Goal: Transaction & Acquisition: Book appointment/travel/reservation

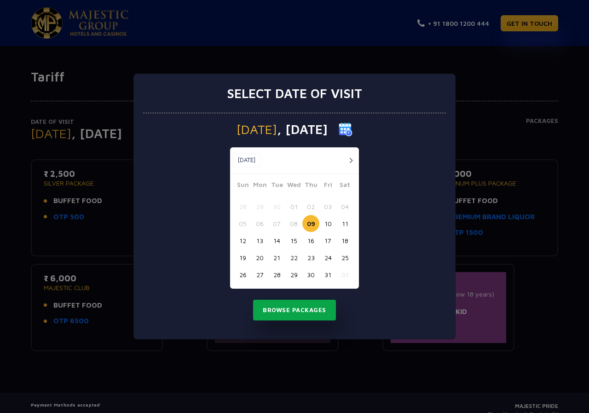
click at [300, 309] on button "Browse Packages" at bounding box center [294, 309] width 83 height 21
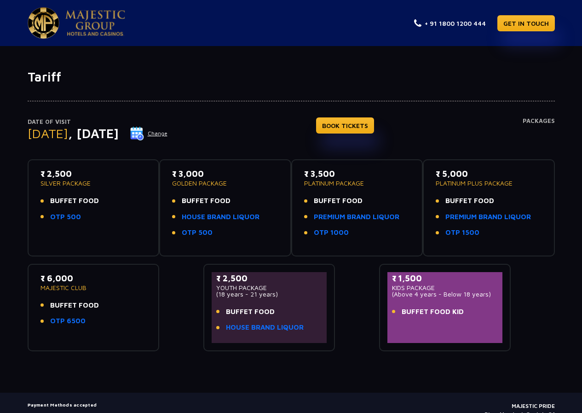
click at [60, 180] on p "SILVER PACKAGE" at bounding box center [93, 183] width 106 height 6
click at [63, 219] on link "OTP 500" at bounding box center [65, 217] width 31 height 11
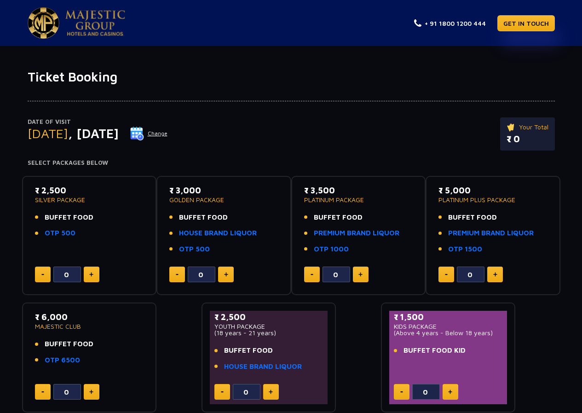
click at [144, 135] on img at bounding box center [137, 133] width 14 height 14
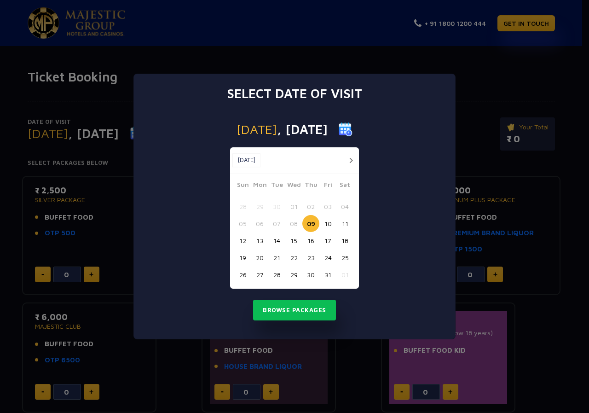
click at [240, 258] on button "19" at bounding box center [242, 257] width 17 height 17
click at [303, 312] on button "Browse Packages" at bounding box center [294, 309] width 83 height 21
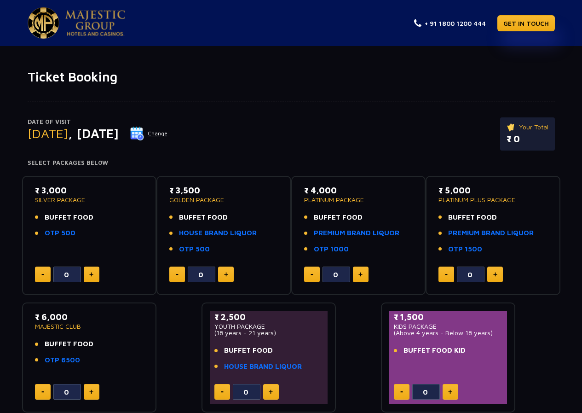
click at [144, 136] on img at bounding box center [137, 133] width 14 height 14
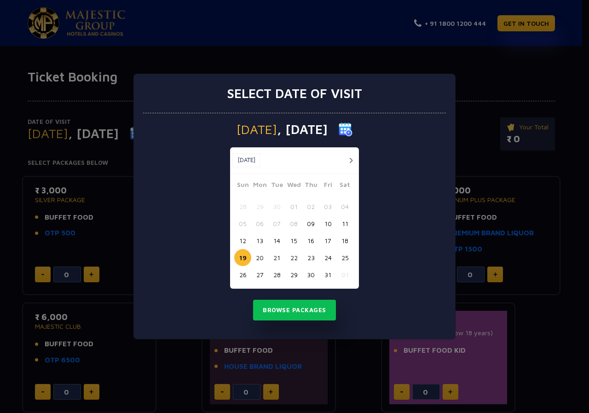
click at [258, 260] on button "20" at bounding box center [259, 257] width 17 height 17
click at [302, 312] on button "Browse Packages" at bounding box center [294, 309] width 83 height 21
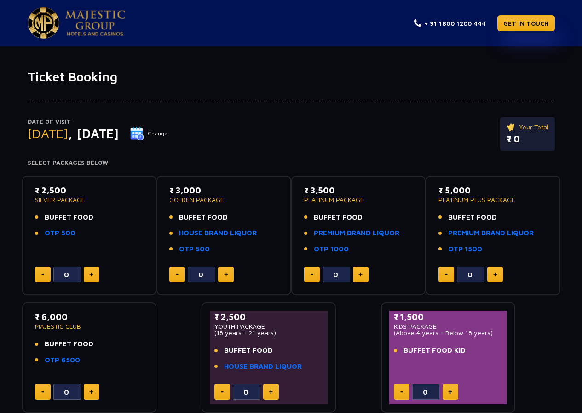
click at [144, 137] on img at bounding box center [137, 133] width 14 height 14
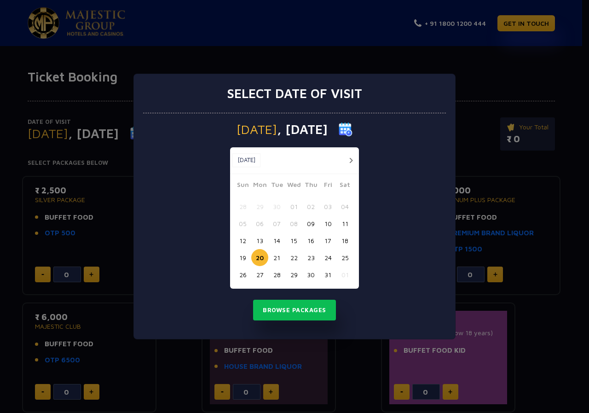
click at [239, 263] on button "19" at bounding box center [242, 257] width 17 height 17
click at [299, 305] on button "Browse Packages" at bounding box center [294, 309] width 83 height 21
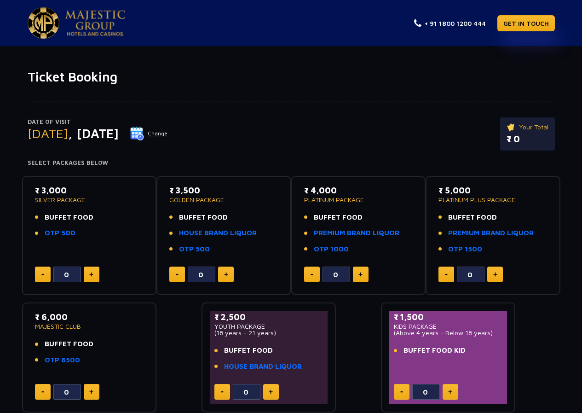
click at [88, 279] on button at bounding box center [92, 274] width 16 height 16
type input "4"
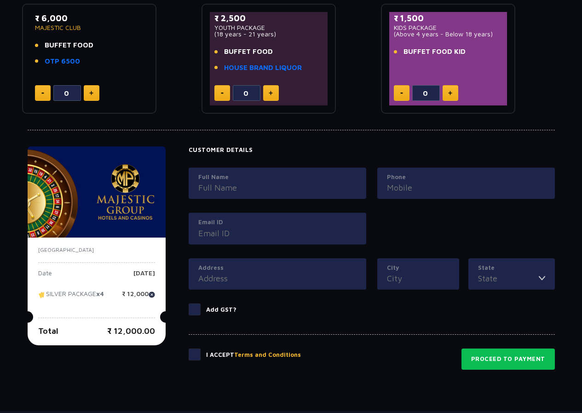
scroll to position [322, 0]
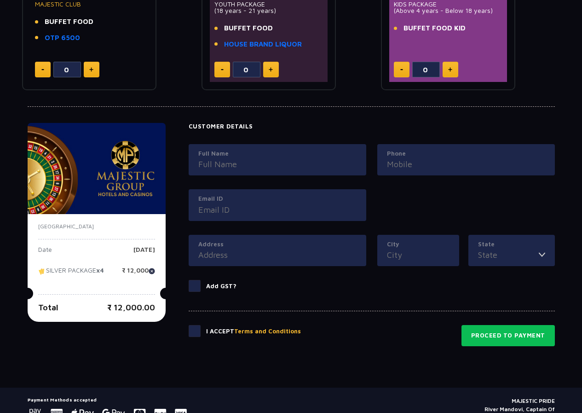
click at [218, 168] on input "Full Name" at bounding box center [277, 164] width 158 height 12
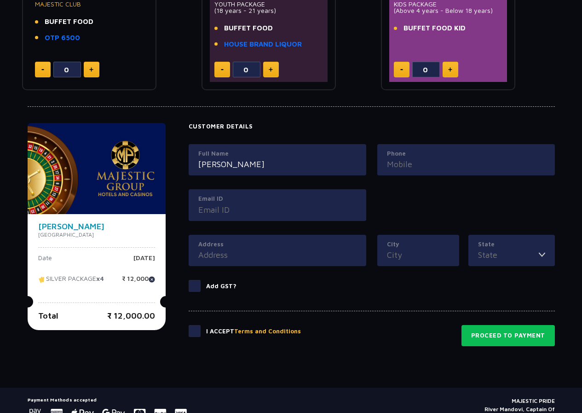
type input "mahaveer"
click at [420, 159] on input "Phone" at bounding box center [466, 164] width 158 height 12
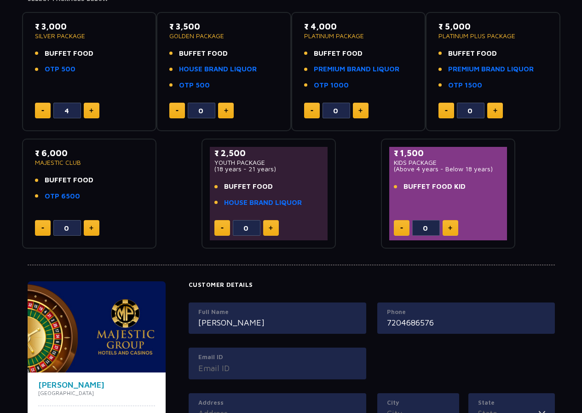
scroll to position [0, 0]
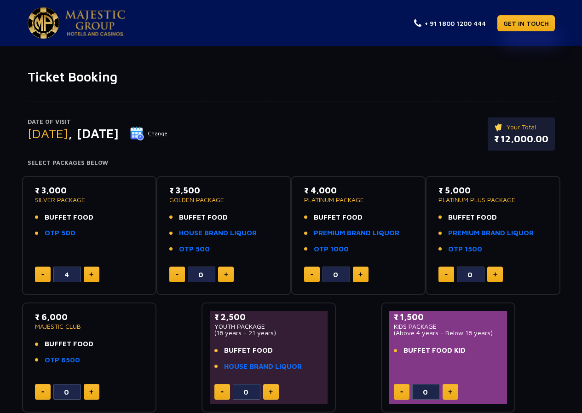
type input "7204686576"
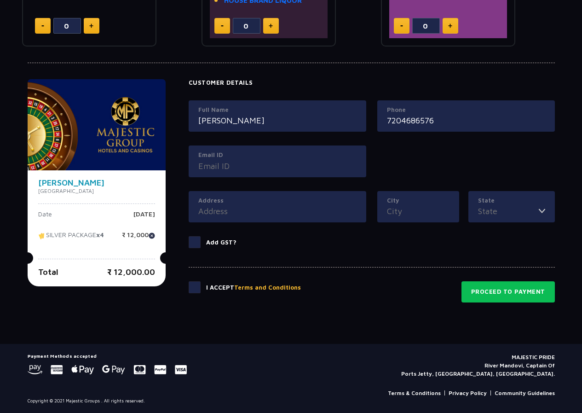
scroll to position [366, 0]
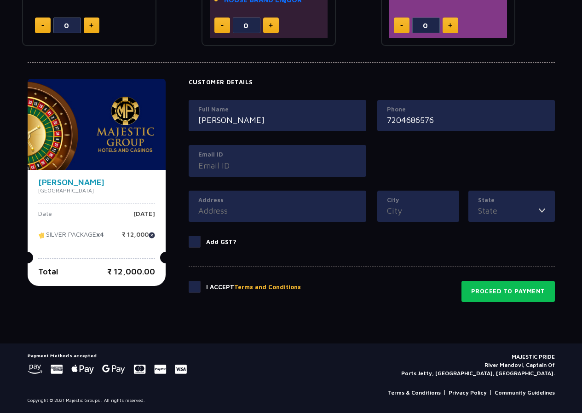
click at [231, 207] on input "Address" at bounding box center [277, 210] width 158 height 12
click at [213, 174] on div "Email ID" at bounding box center [278, 161] width 178 height 32
click at [213, 165] on input "Email ID" at bounding box center [277, 165] width 158 height 12
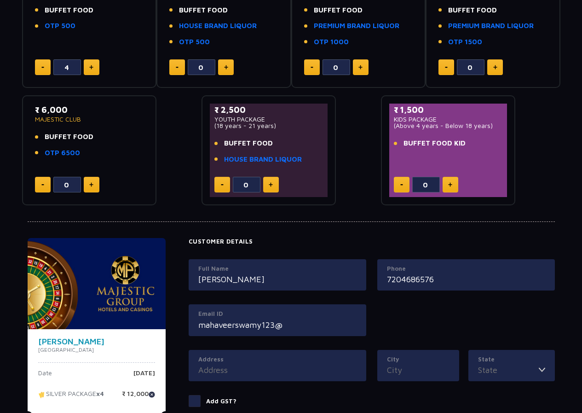
scroll to position [230, 0]
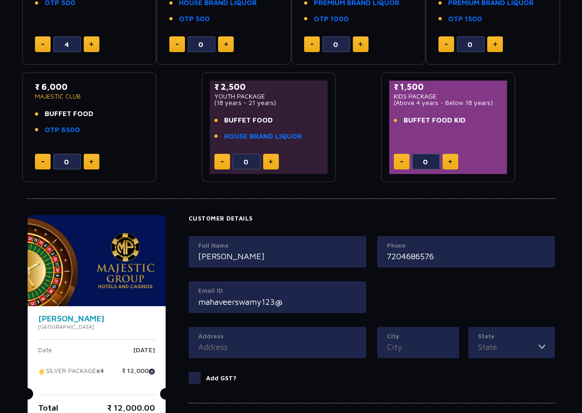
click at [291, 298] on input "mahaveerswamy123@" at bounding box center [277, 301] width 158 height 12
type input "mahaveerswamy123@gamil.com"
click at [246, 354] on div "Address" at bounding box center [278, 343] width 178 height 32
click at [245, 352] on input "Address" at bounding box center [277, 346] width 158 height 12
click at [215, 343] on input "Address" at bounding box center [277, 346] width 158 height 12
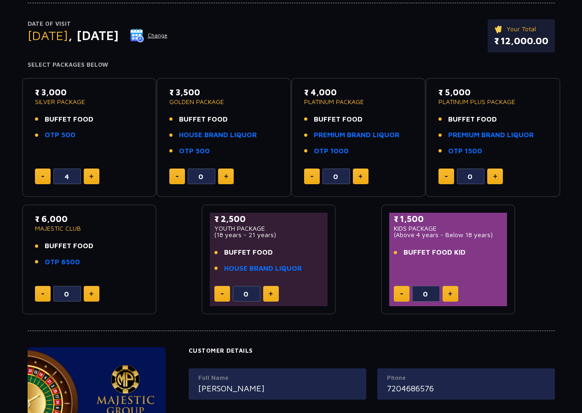
scroll to position [0, 0]
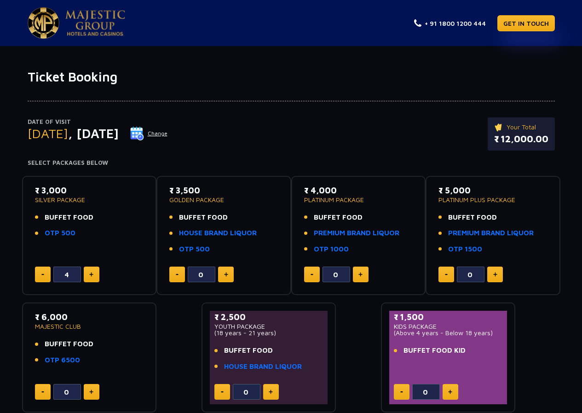
click at [55, 199] on p "SILVER PACKAGE" at bounding box center [89, 199] width 109 height 6
click at [60, 199] on p "SILVER PACKAGE" at bounding box center [89, 199] width 109 height 6
click at [93, 267] on div "₹ 3,000 SILVER PACKAGE BUFFET FOOD OTP 500 3" at bounding box center [89, 235] width 118 height 103
click at [92, 269] on button at bounding box center [92, 274] width 16 height 16
type input "4"
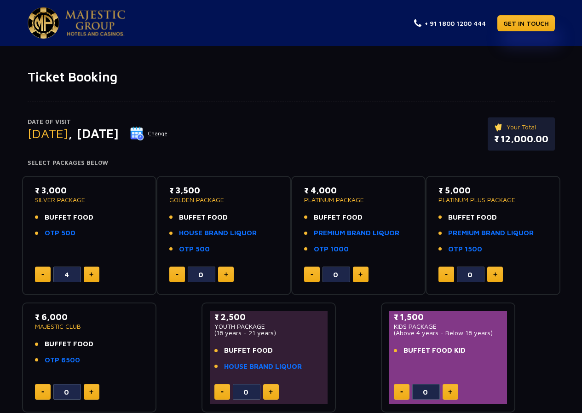
click at [46, 218] on span "BUFFET FOOD" at bounding box center [69, 217] width 49 height 11
click at [59, 201] on p "SILVER PACKAGE" at bounding box center [89, 199] width 109 height 6
click at [59, 200] on p "SILVER PACKAGE" at bounding box center [89, 199] width 109 height 6
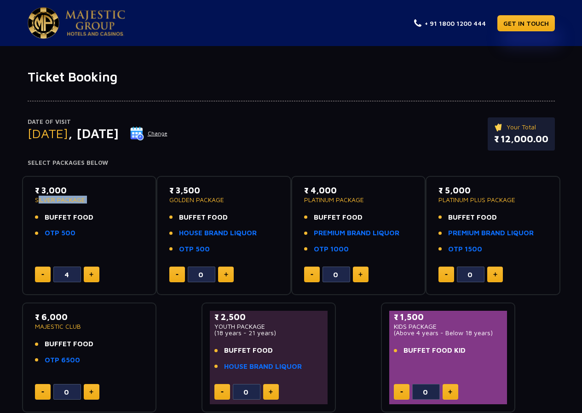
click at [59, 200] on p "SILVER PACKAGE" at bounding box center [89, 199] width 109 height 6
click at [57, 200] on p "SILVER PACKAGE" at bounding box center [89, 199] width 109 height 6
click at [74, 163] on h4 "Select Packages Below" at bounding box center [291, 162] width 527 height 7
click at [509, 141] on p "₹ 12,000.00" at bounding box center [521, 139] width 54 height 14
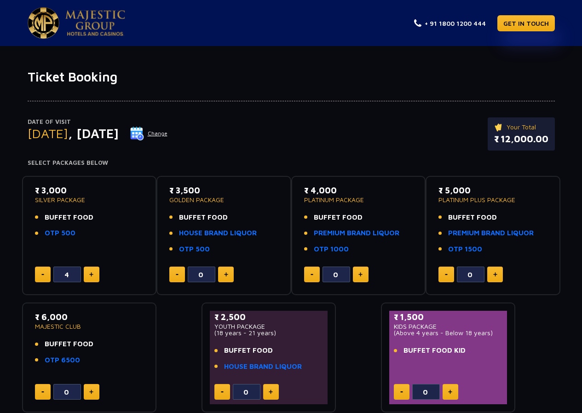
click at [528, 127] on p "Your Total" at bounding box center [521, 127] width 54 height 10
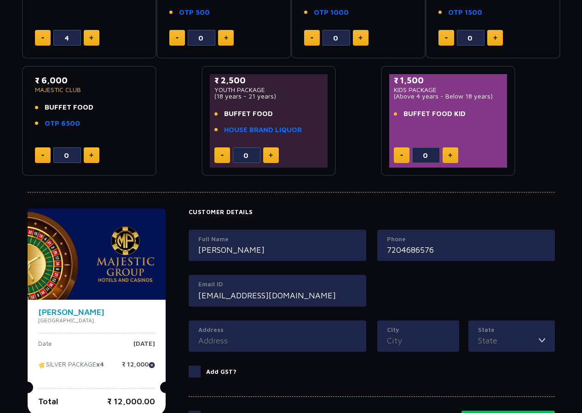
scroll to position [366, 0]
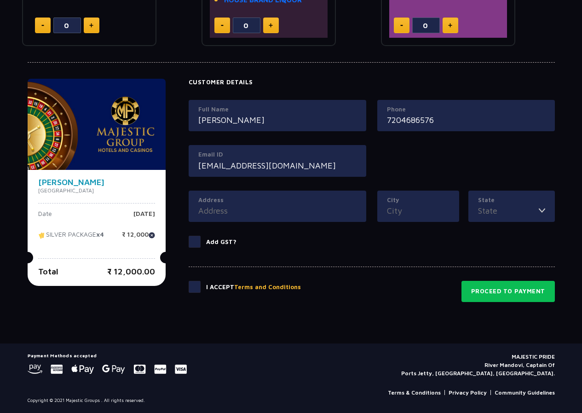
click at [212, 210] on input "Address" at bounding box center [277, 210] width 158 height 12
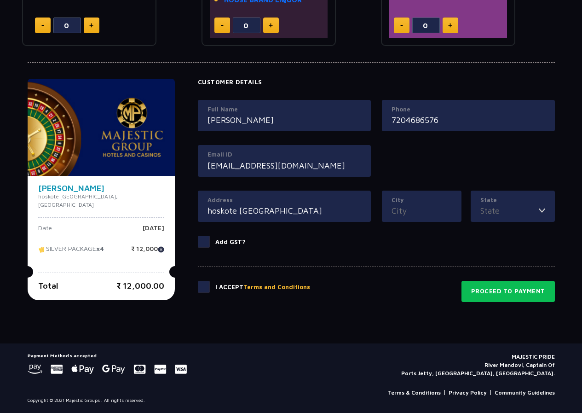
type input "hoskote bangalore"
click at [418, 211] on input "City" at bounding box center [421, 210] width 60 height 12
type input "bangalore"
click at [481, 212] on input "State" at bounding box center [509, 210] width 58 height 12
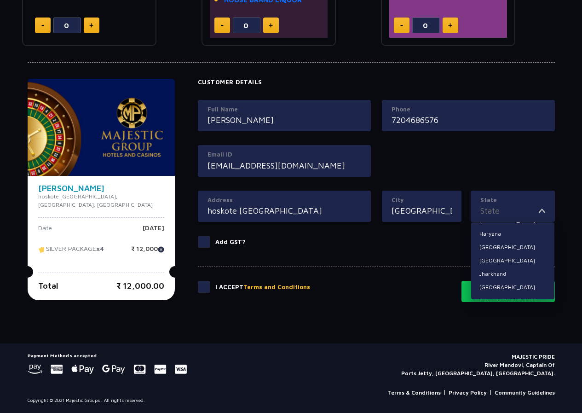
scroll to position [138, 0]
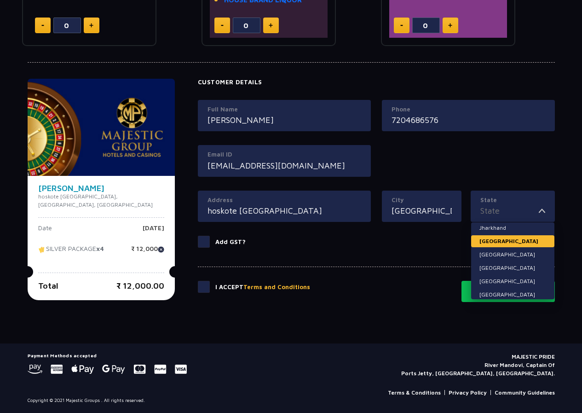
click at [501, 245] on li "[GEOGRAPHIC_DATA]" at bounding box center [512, 241] width 83 height 12
type input "[GEOGRAPHIC_DATA]"
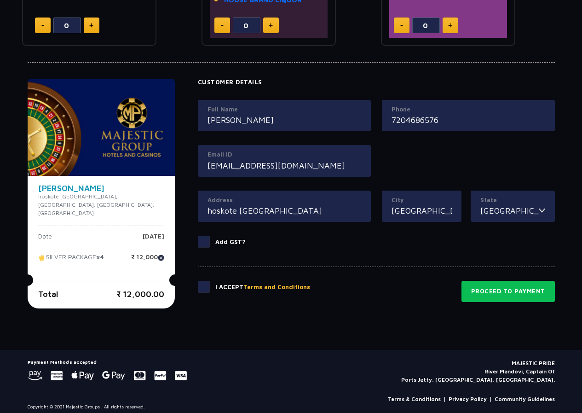
click at [202, 287] on span at bounding box center [204, 287] width 12 height 12
click at [0, 0] on input "checkbox" at bounding box center [0, 0] width 0 height 0
click at [530, 292] on button "Proceed to Payment" at bounding box center [507, 291] width 93 height 21
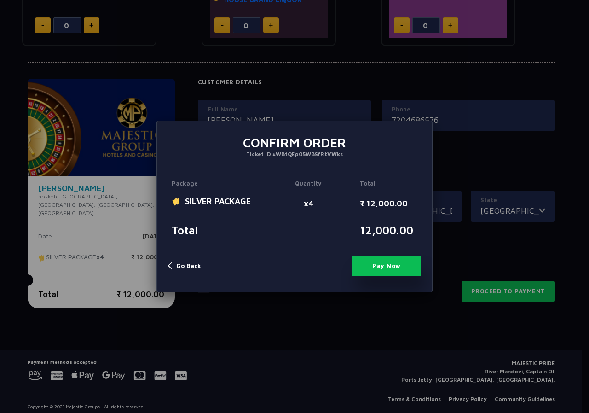
click at [441, 142] on div "× Confirm Order Ticket ID #WBtQEp05WBSfRtVWks Package Quantity Total SILVER PAC…" at bounding box center [294, 206] width 589 height 413
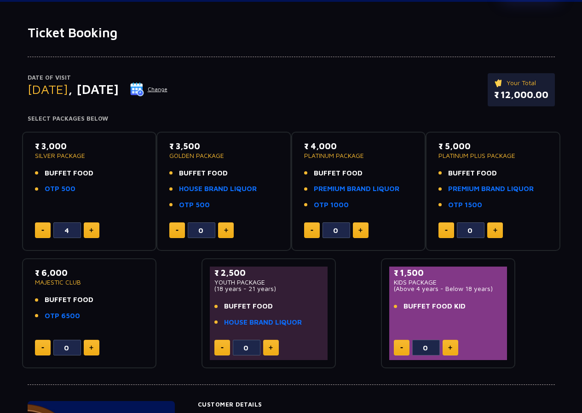
scroll to position [0, 0]
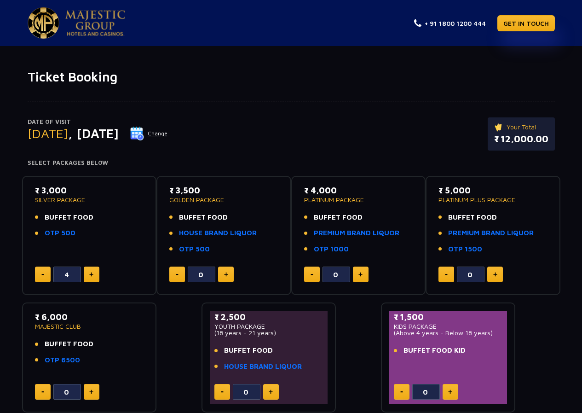
click at [222, 275] on button at bounding box center [226, 274] width 16 height 16
type input "1"
click at [44, 276] on button at bounding box center [43, 274] width 16 height 16
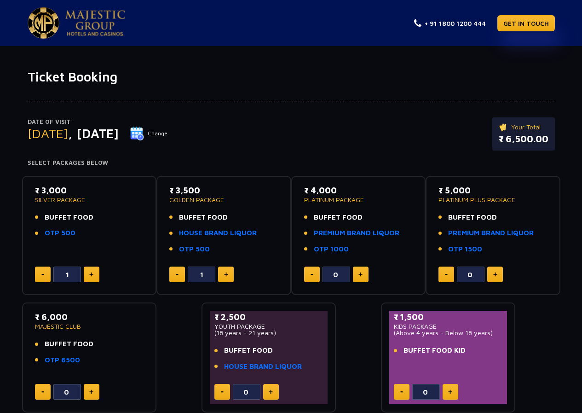
click at [44, 276] on button at bounding box center [43, 274] width 16 height 16
type input "0"
click at [225, 277] on button at bounding box center [226, 274] width 16 height 16
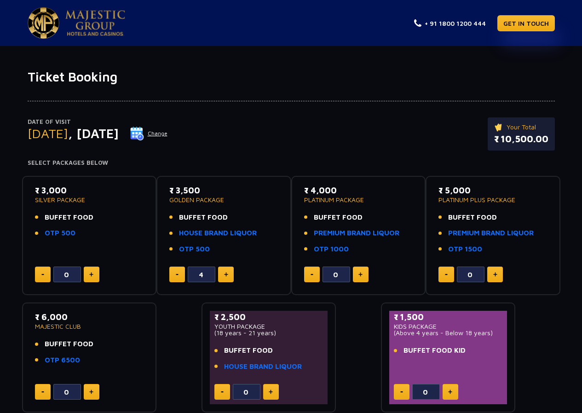
click at [225, 277] on button at bounding box center [226, 274] width 16 height 16
click at [45, 199] on p "SILVER PACKAGE" at bounding box center [89, 199] width 109 height 6
click at [62, 198] on p "SILVER PACKAGE" at bounding box center [89, 199] width 109 height 6
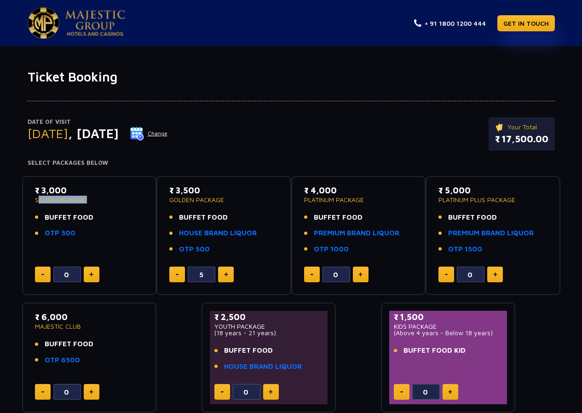
click at [172, 276] on button at bounding box center [177, 274] width 16 height 16
type input "4"
